Goal: Task Accomplishment & Management: Complete application form

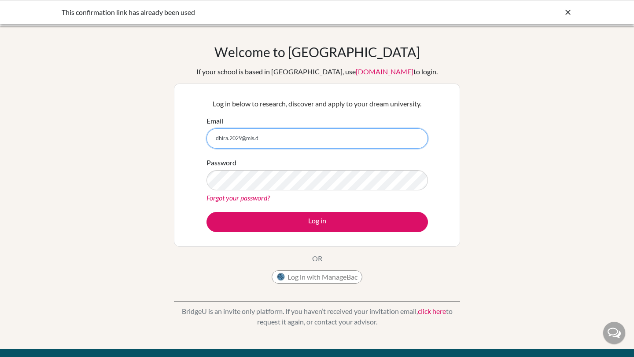
click at [279, 133] on input "dhira.2029@mis.d" at bounding box center [316, 138] width 221 height 20
click at [276, 141] on input "dhira.2029@mis.d" at bounding box center [316, 138] width 221 height 20
type input "[EMAIL_ADDRESS][DOMAIN_NAME]"
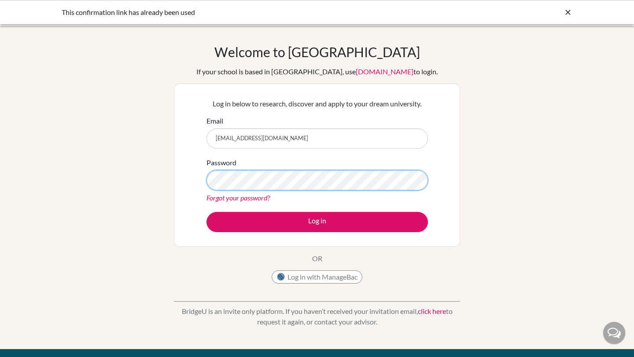
click at [206, 212] on button "Log in" at bounding box center [316, 222] width 221 height 20
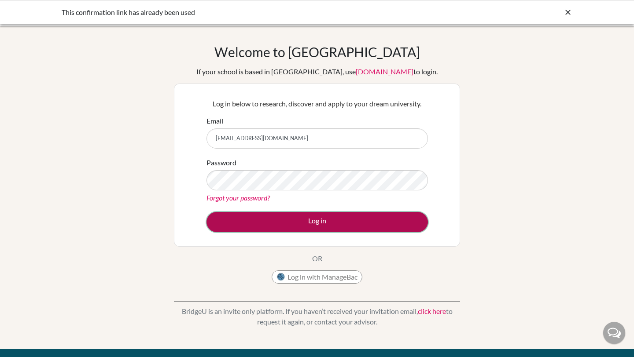
click at [281, 216] on button "Log in" at bounding box center [316, 222] width 221 height 20
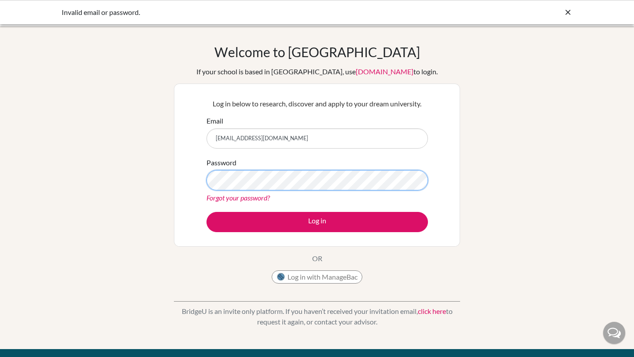
click at [206, 212] on button "Log in" at bounding box center [316, 222] width 221 height 20
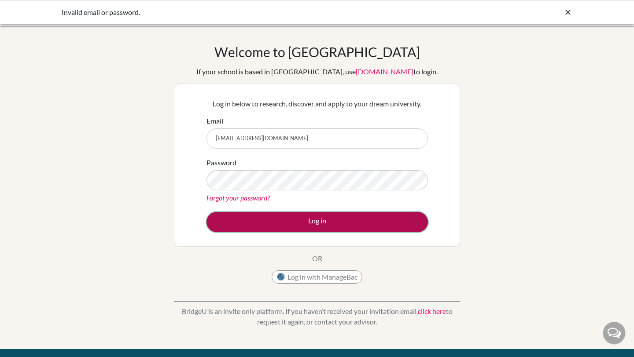
click at [328, 225] on button "Log in" at bounding box center [316, 222] width 221 height 20
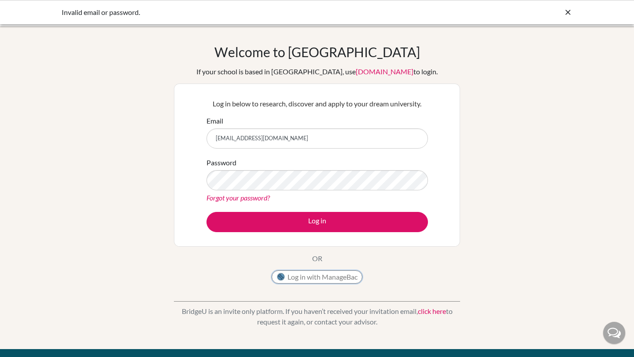
click at [329, 277] on button "Log in with ManageBac" at bounding box center [316, 277] width 91 height 13
click at [329, 278] on button "Log in with ManageBac" at bounding box center [316, 277] width 91 height 13
click at [330, 278] on button "Log in with ManageBac" at bounding box center [316, 277] width 91 height 13
